Goal: Transaction & Acquisition: Purchase product/service

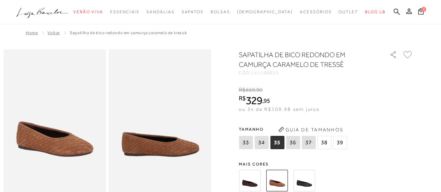
click at [298, 141] on span "36" at bounding box center [293, 142] width 14 height 13
select select
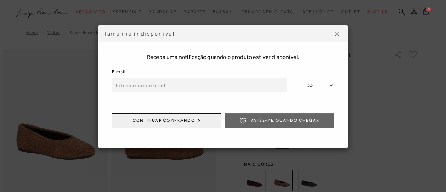
click at [338, 33] on img at bounding box center [337, 34] width 4 height 4
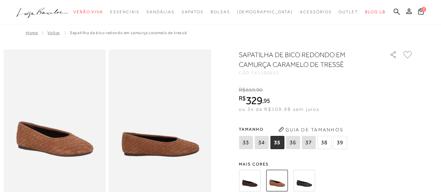
click at [259, 174] on img at bounding box center [250, 181] width 22 height 22
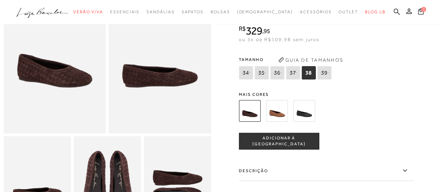
scroll to position [70, 0]
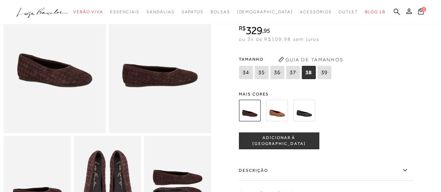
click at [304, 101] on img at bounding box center [304, 111] width 22 height 22
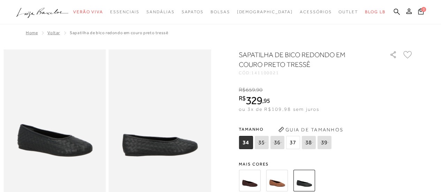
click at [277, 182] on img at bounding box center [277, 181] width 22 height 22
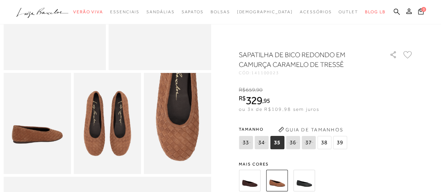
scroll to position [174, 0]
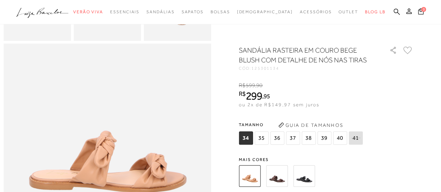
scroll to position [231, 0]
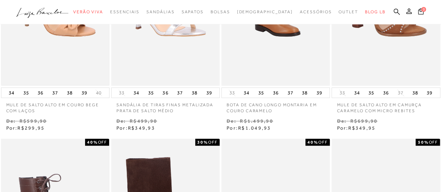
scroll to position [70, 0]
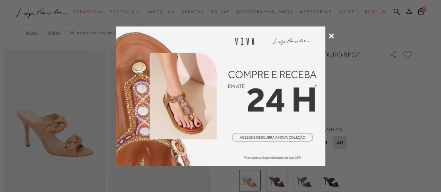
click at [331, 37] on icon at bounding box center [330, 35] width 5 height 5
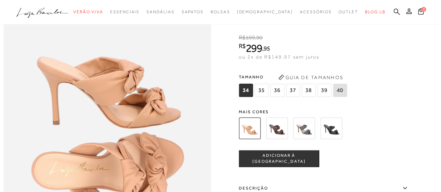
scroll to position [313, 0]
